Goal: Contribute content

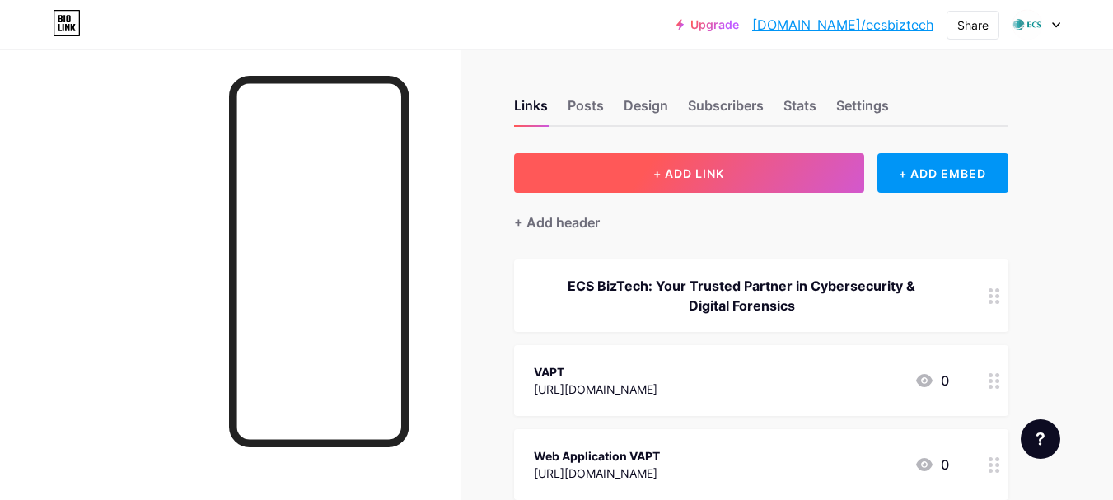
click at [678, 177] on span "+ ADD LINK" at bounding box center [688, 173] width 71 height 14
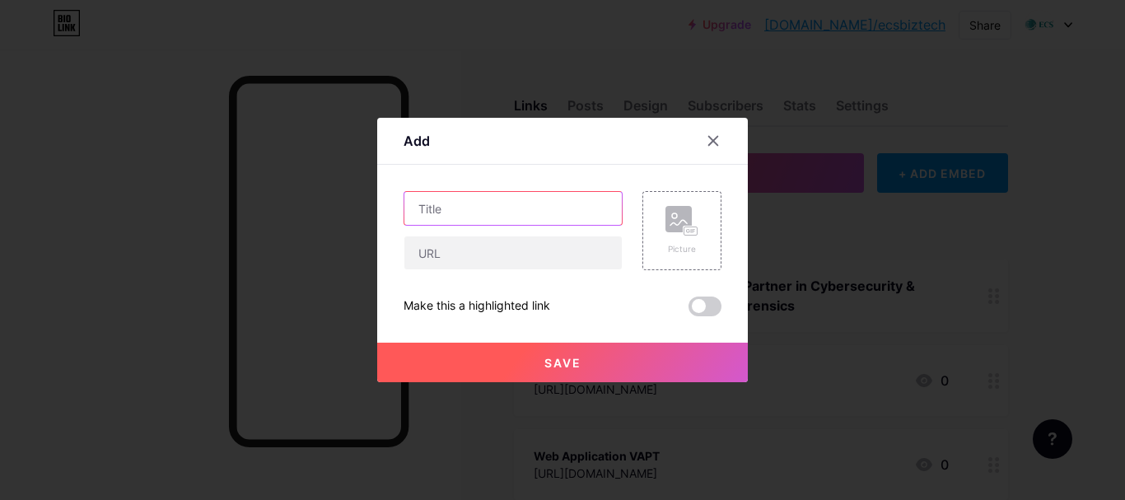
click at [495, 213] on input "text" at bounding box center [514, 208] width 218 height 33
click at [444, 208] on input "text" at bounding box center [514, 208] width 218 height 33
paste input "Top Cyber Security Company in [GEOGRAPHIC_DATA] | Why ECS Leads in Cybersecurit…"
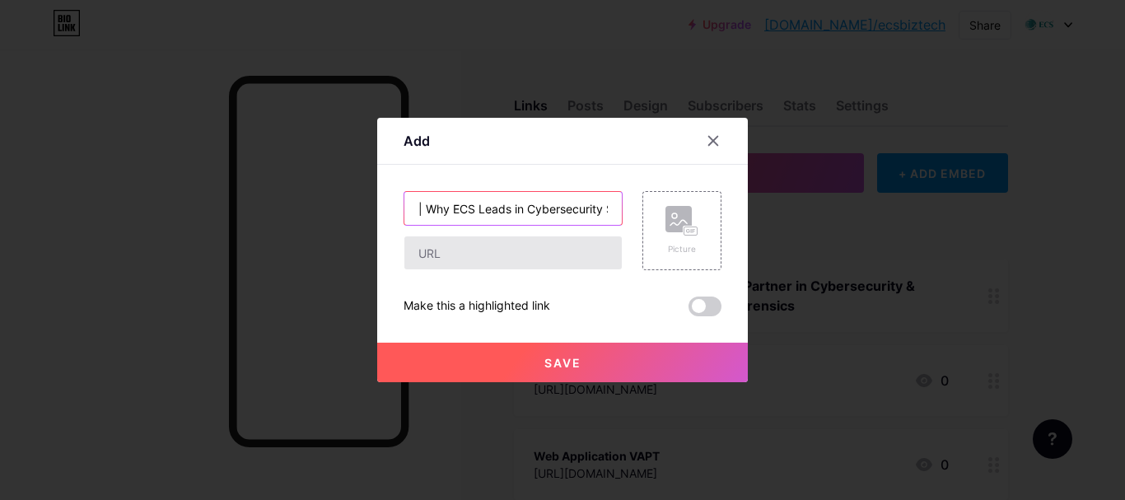
type input "Top Cyber Security Company in [GEOGRAPHIC_DATA] | Why ECS Leads in Cybersecurit…"
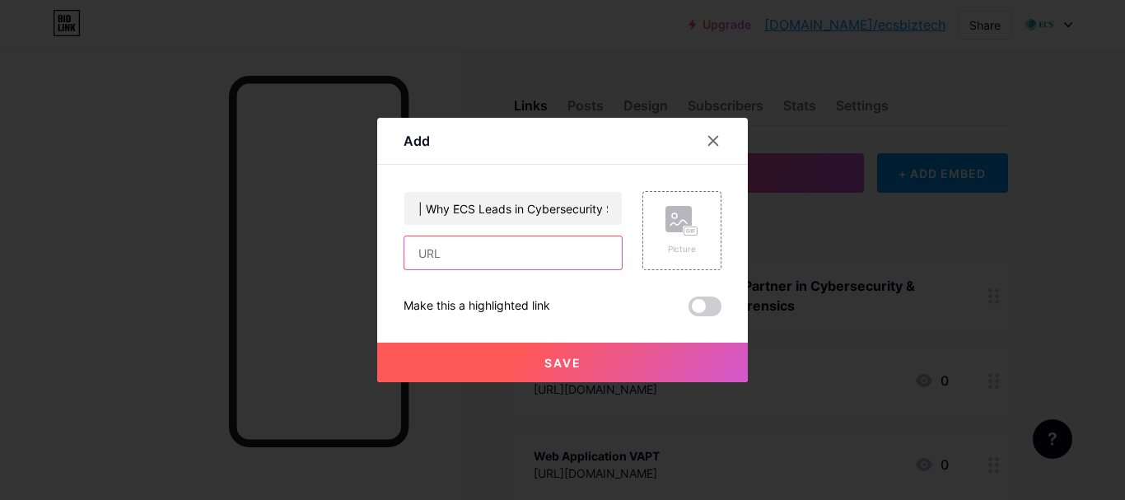
scroll to position [0, 0]
click at [450, 251] on input "text" at bounding box center [514, 252] width 218 height 33
click at [424, 246] on input "text" at bounding box center [514, 252] width 218 height 33
paste input "[URL][DOMAIN_NAME]"
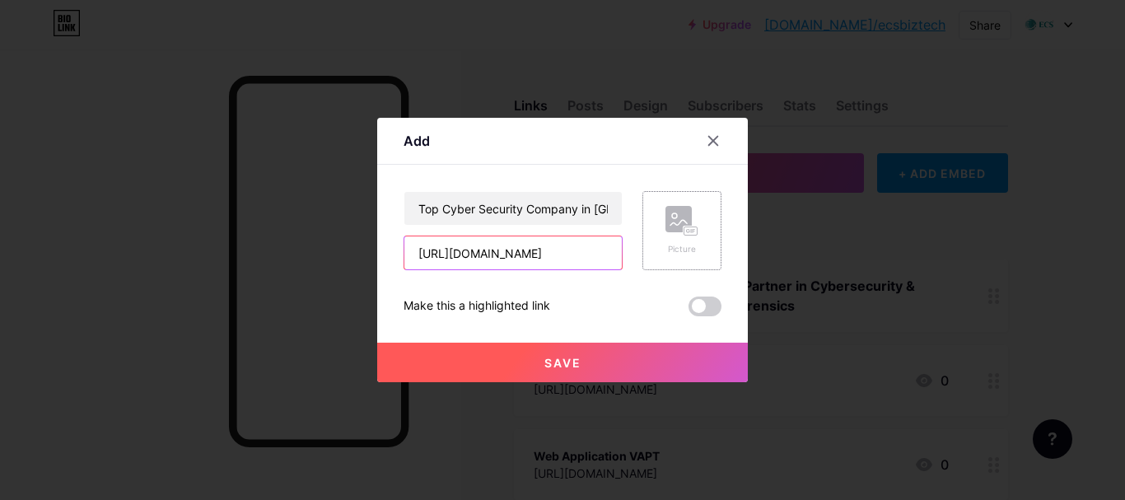
type input "[URL][DOMAIN_NAME]"
click at [683, 227] on rect at bounding box center [679, 219] width 26 height 26
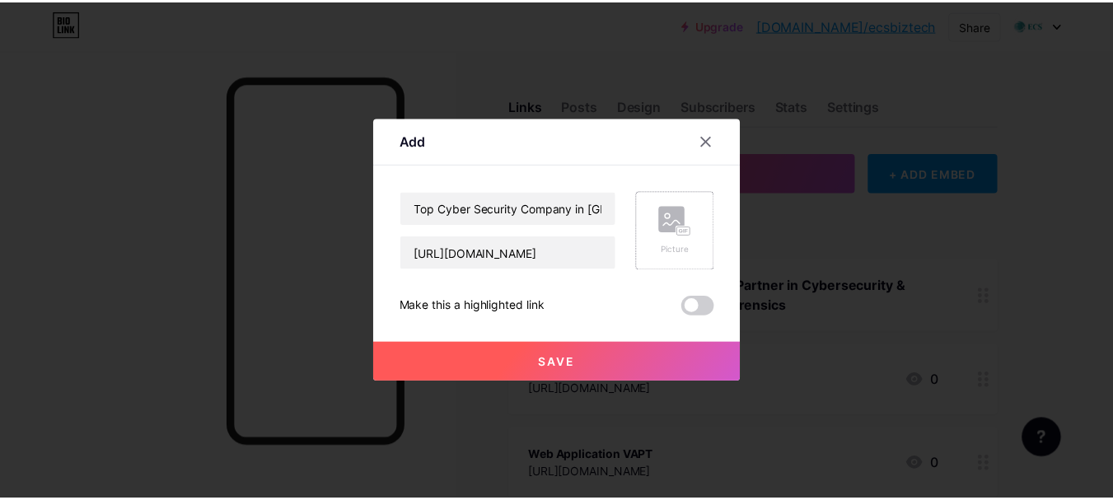
scroll to position [0, 0]
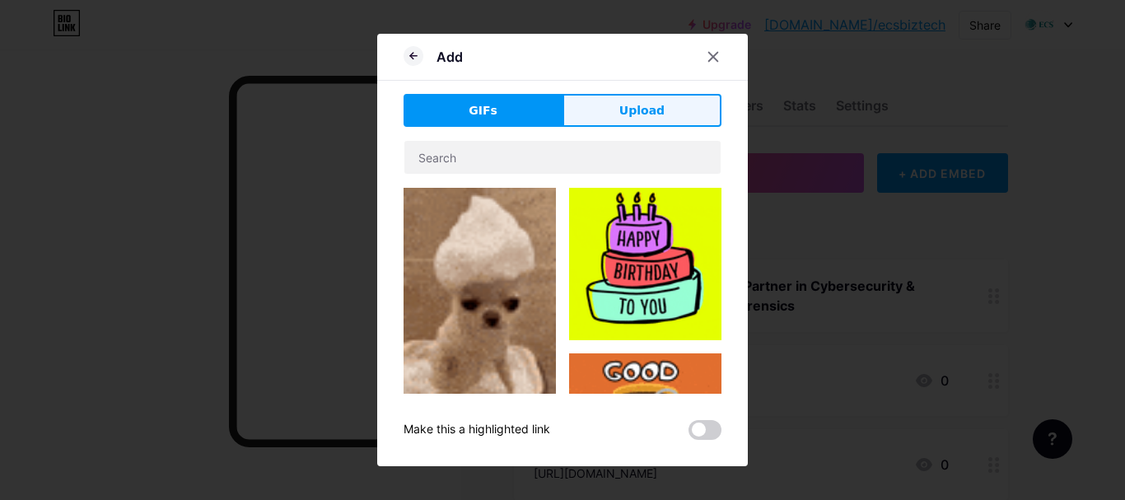
click at [620, 107] on button "Upload" at bounding box center [642, 110] width 159 height 33
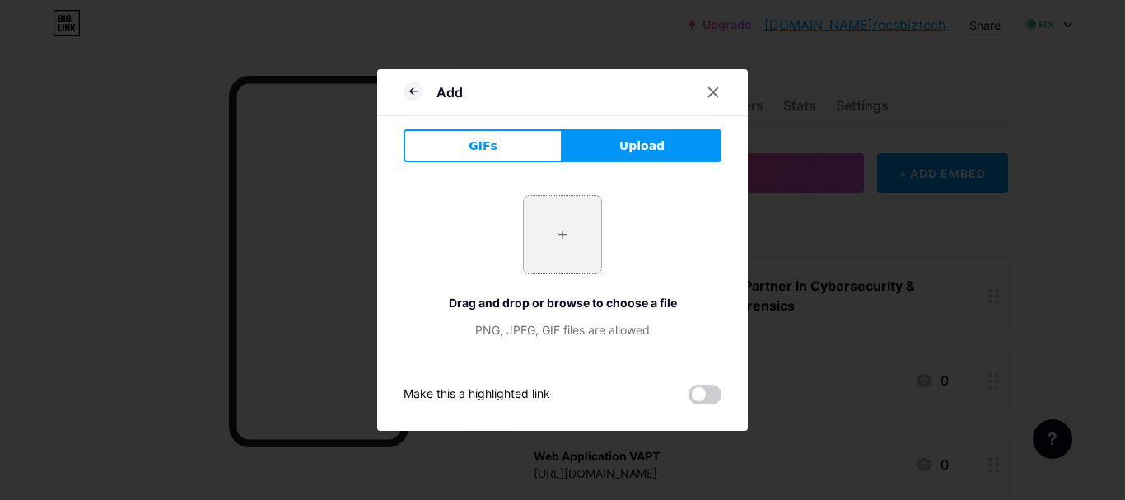
click at [559, 227] on input "file" at bounding box center [562, 234] width 77 height 77
type input "C:\fakepath\Top-Cyber-Security-Company-in-[GEOGRAPHIC_DATA]png"
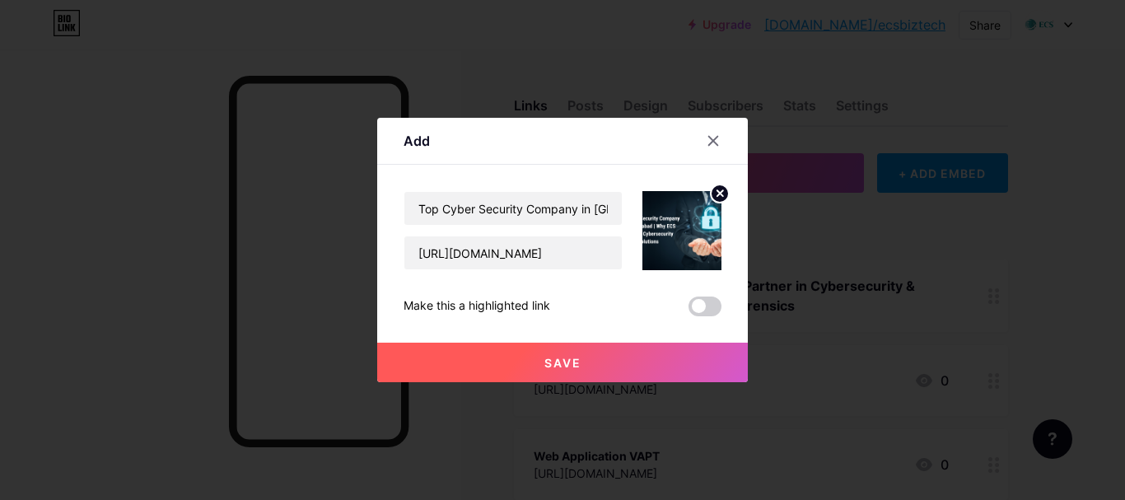
click at [562, 359] on span "Save" at bounding box center [563, 363] width 37 height 14
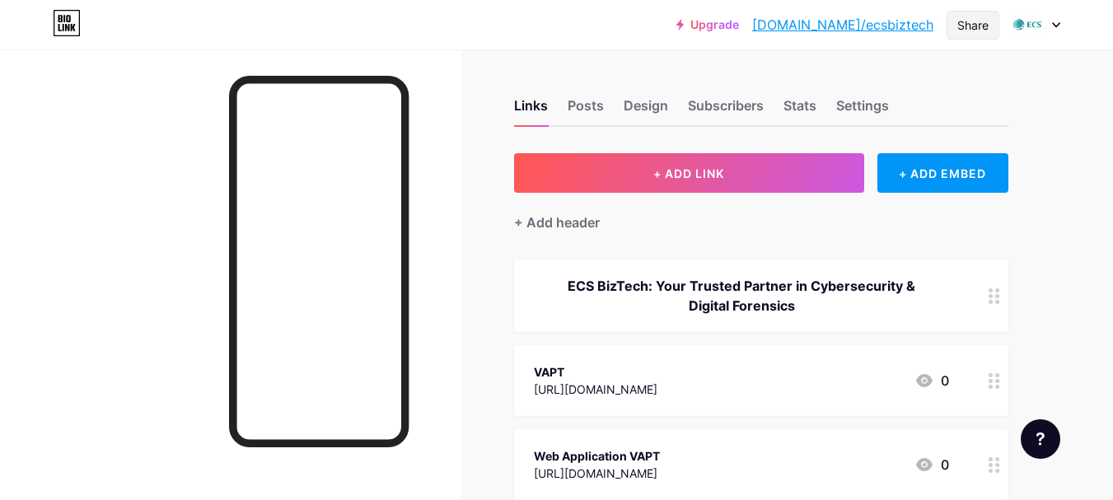
click at [970, 26] on div "Share" at bounding box center [972, 24] width 31 height 17
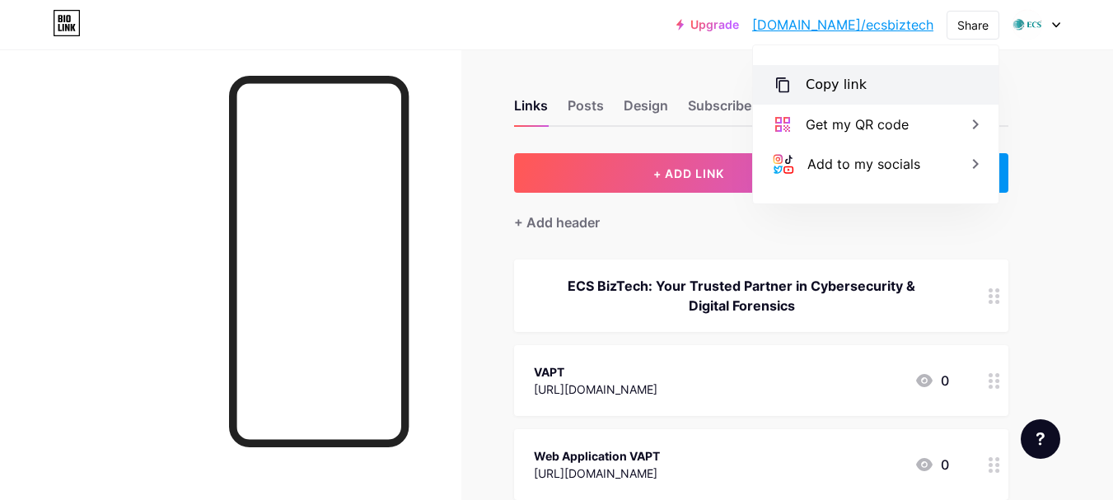
click at [853, 82] on div "Copy link" at bounding box center [836, 85] width 61 height 20
